Goal: Task Accomplishment & Management: Manage account settings

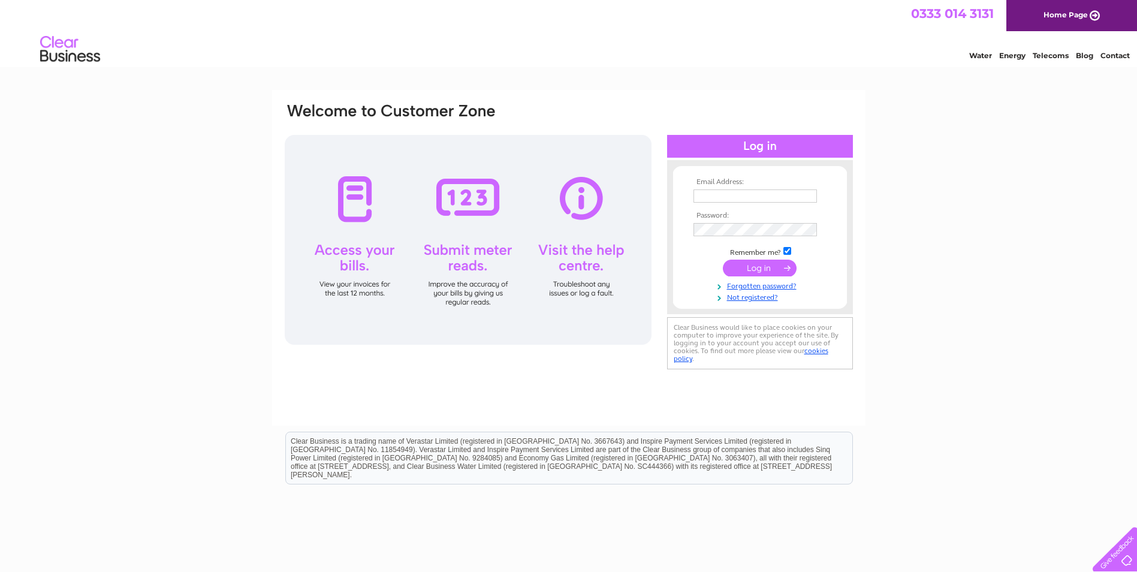
type input "finance@cakedecorgroup.com"
click at [749, 270] on input "submit" at bounding box center [760, 267] width 74 height 17
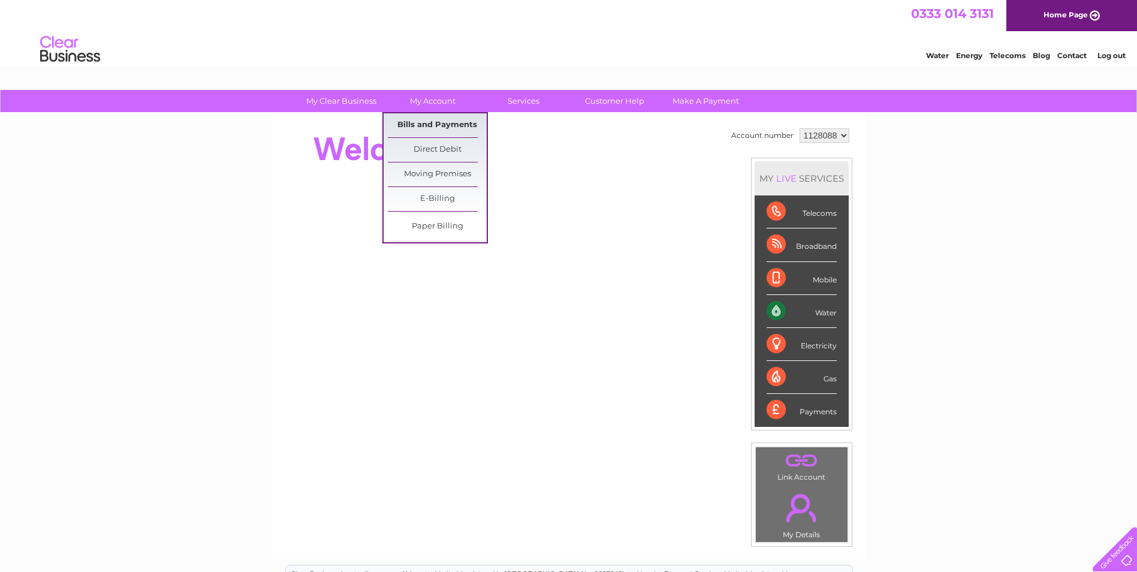
click at [419, 126] on link "Bills and Payments" at bounding box center [437, 125] width 99 height 24
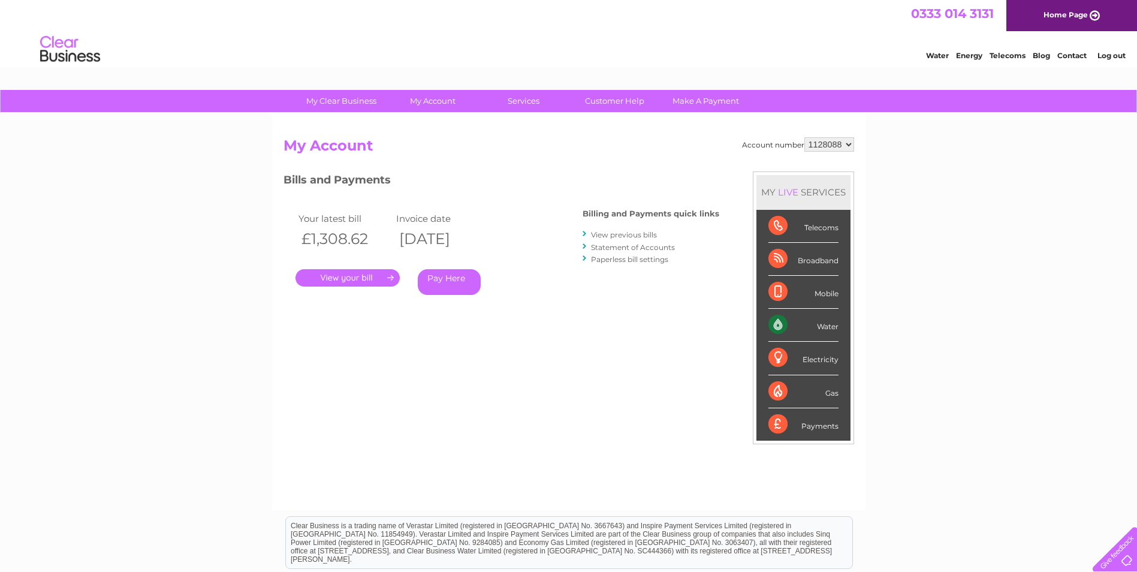
click at [340, 274] on link "." at bounding box center [347, 277] width 104 height 17
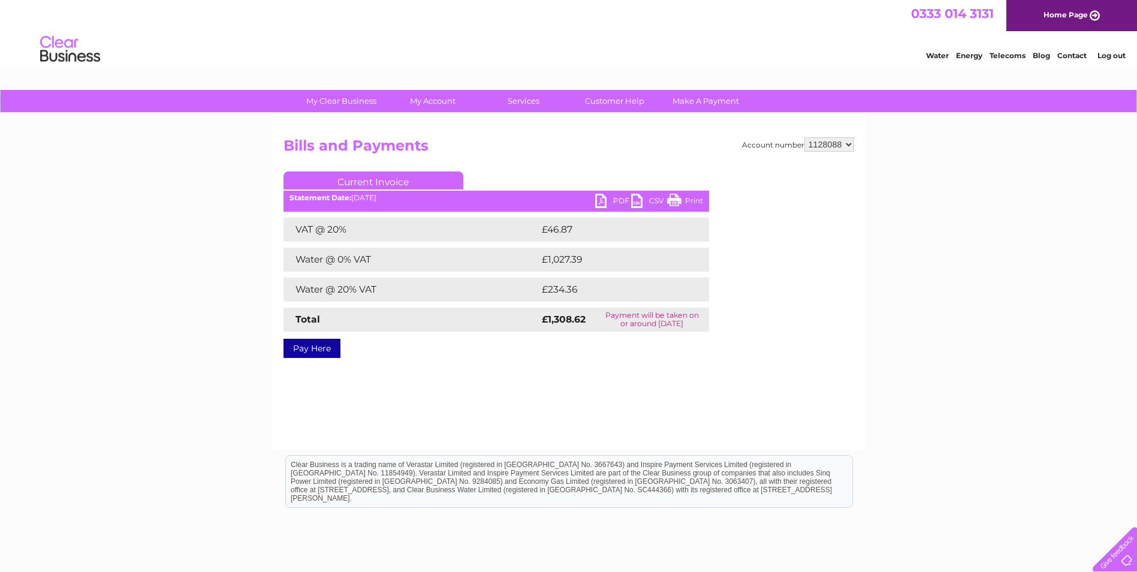
click at [606, 201] on link "PDF" at bounding box center [613, 202] width 36 height 17
